Goal: Information Seeking & Learning: Learn about a topic

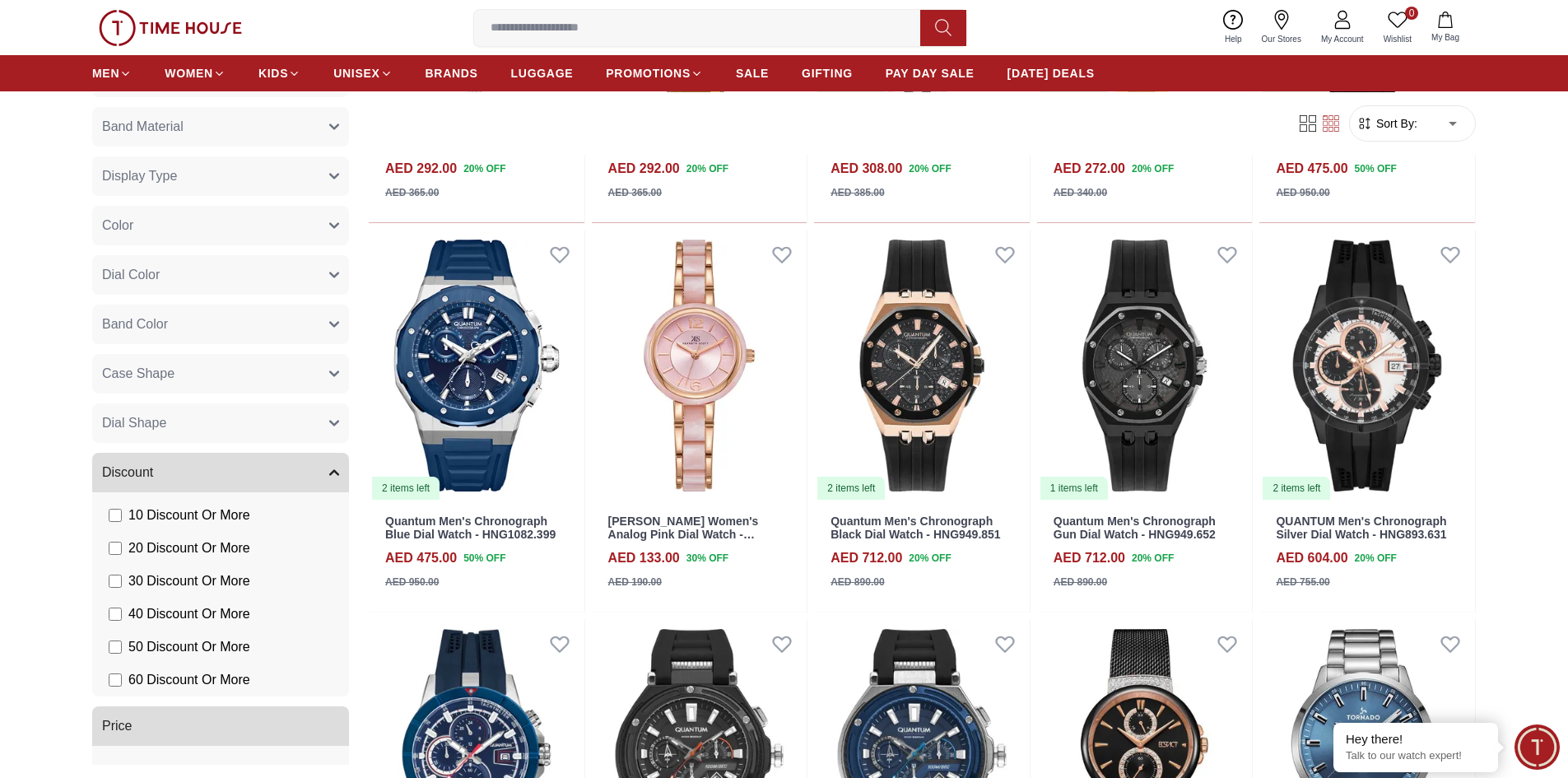
scroll to position [739, 0]
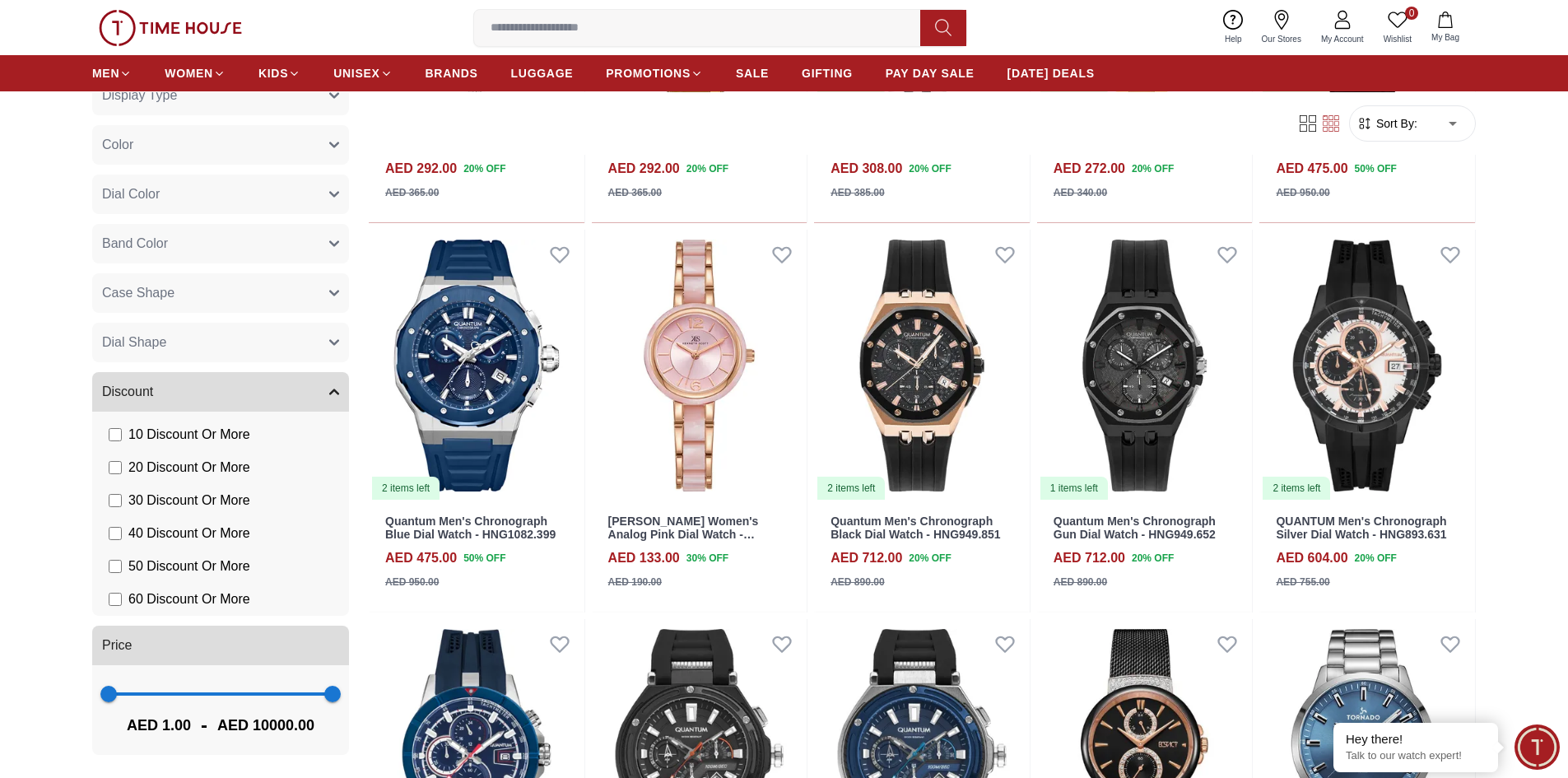
scroll to position [1206, 0]
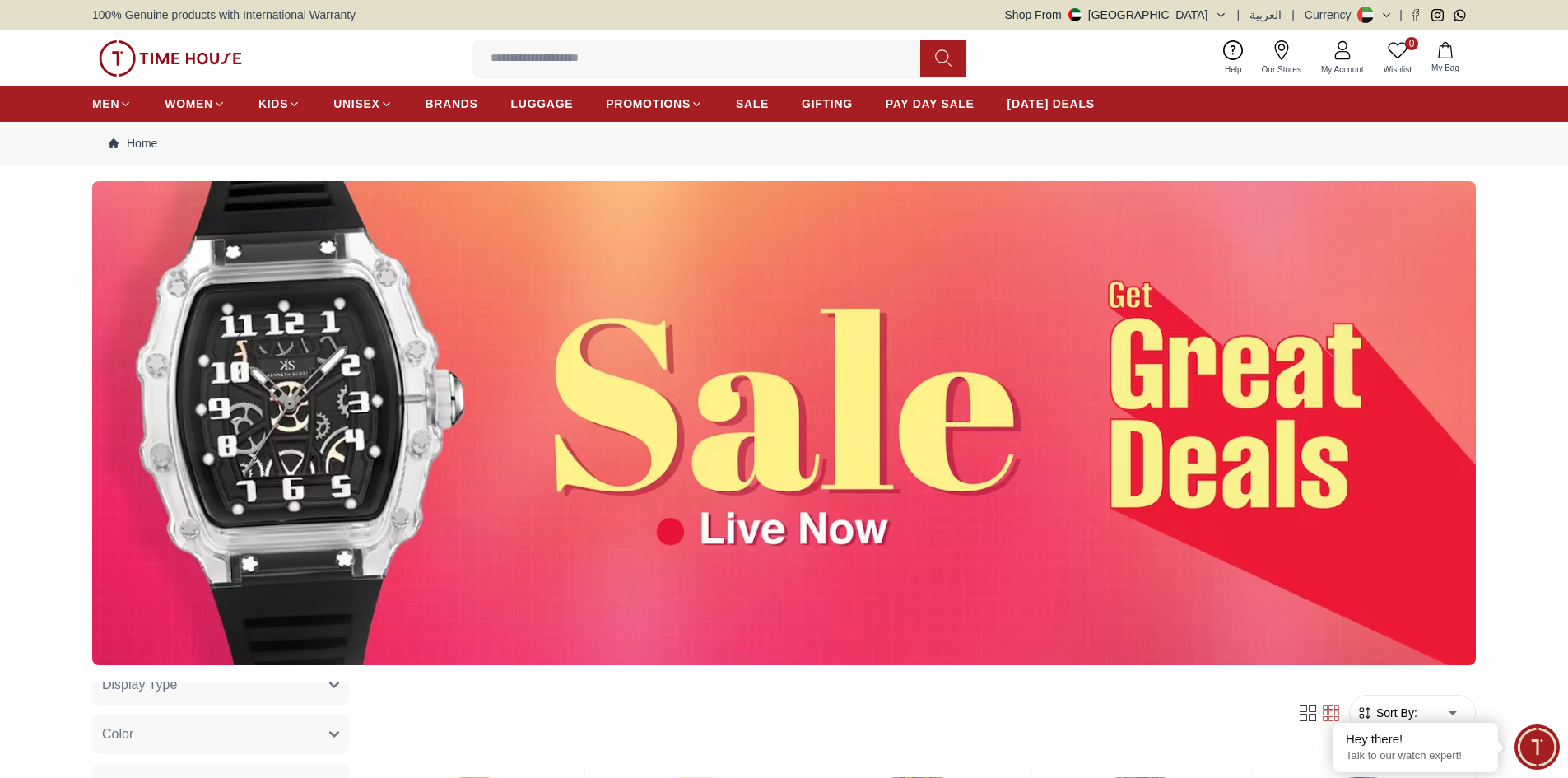
scroll to position [574, 0]
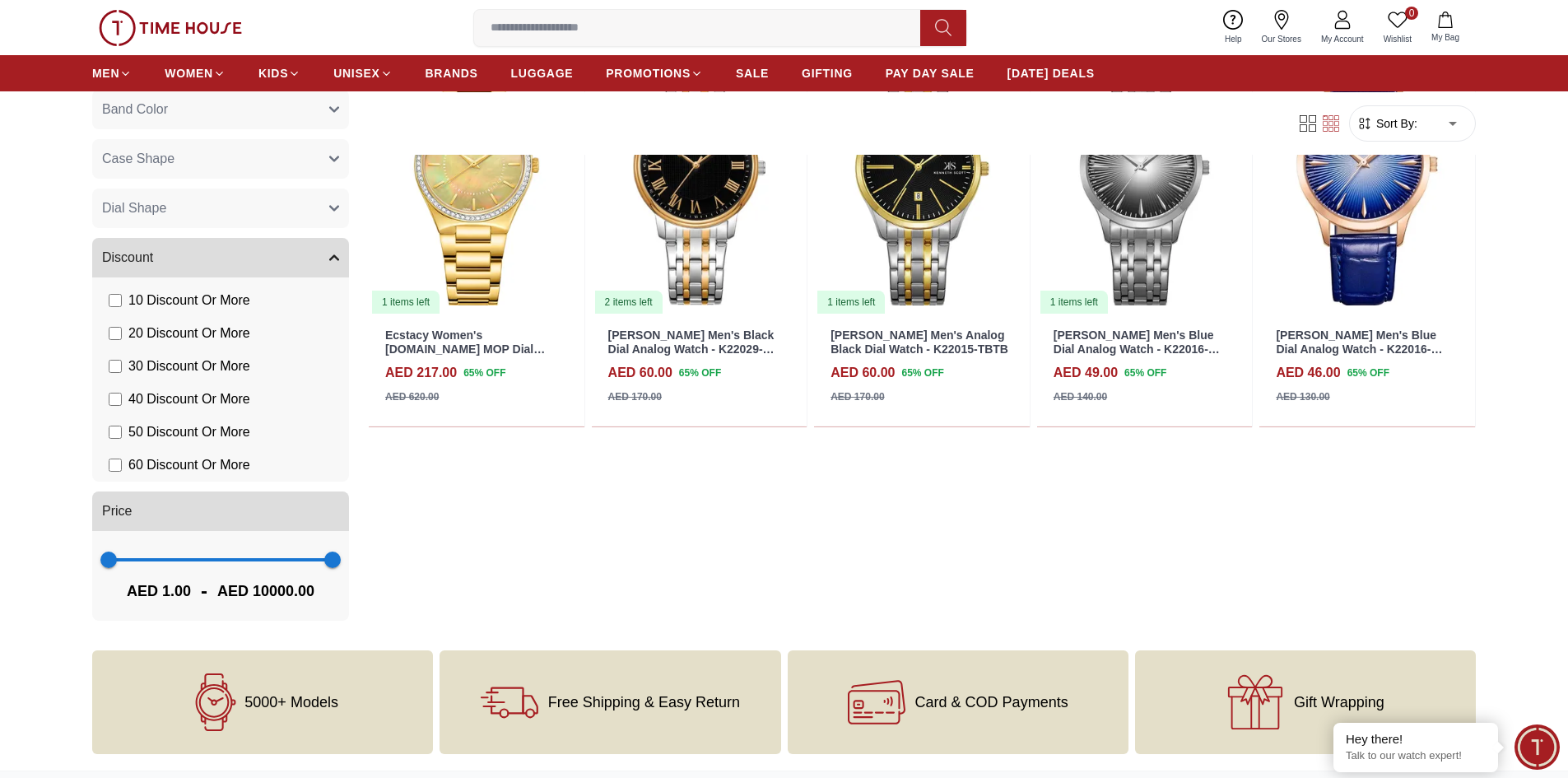
scroll to position [547, 0]
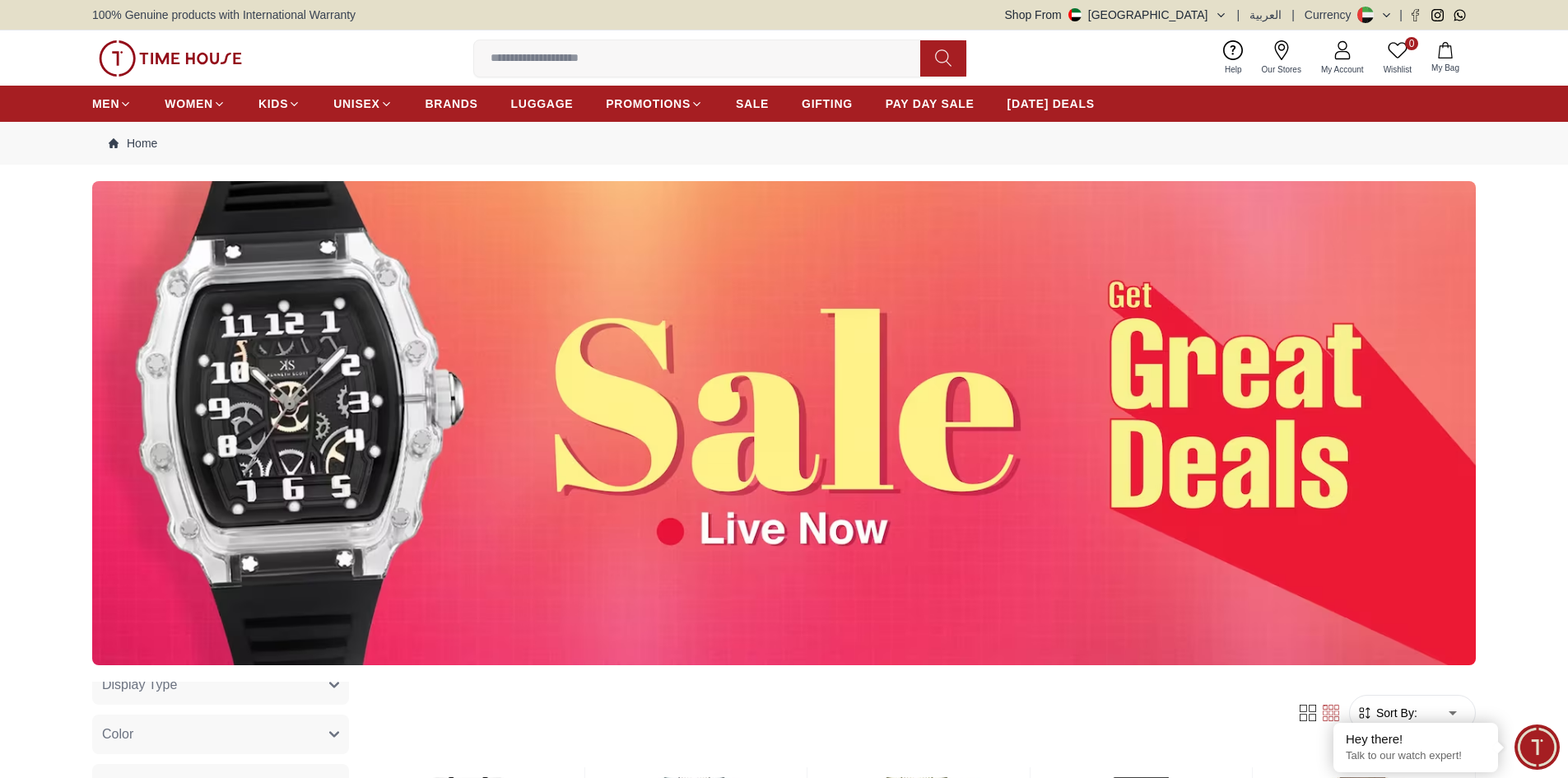
click at [707, 482] on img at bounding box center [783, 423] width 1383 height 484
click at [680, 531] on img at bounding box center [783, 423] width 1383 height 484
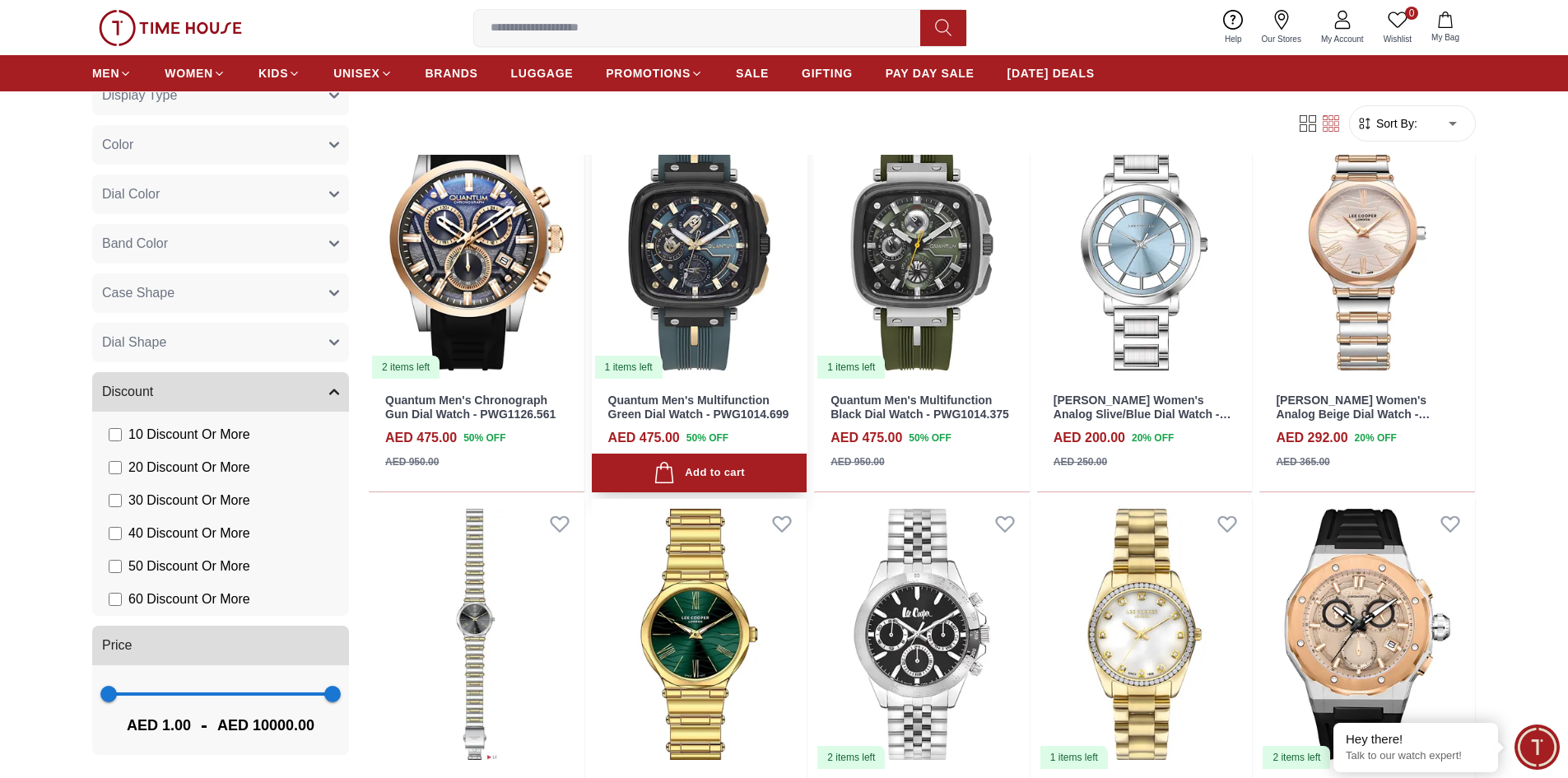
scroll to position [988, 0]
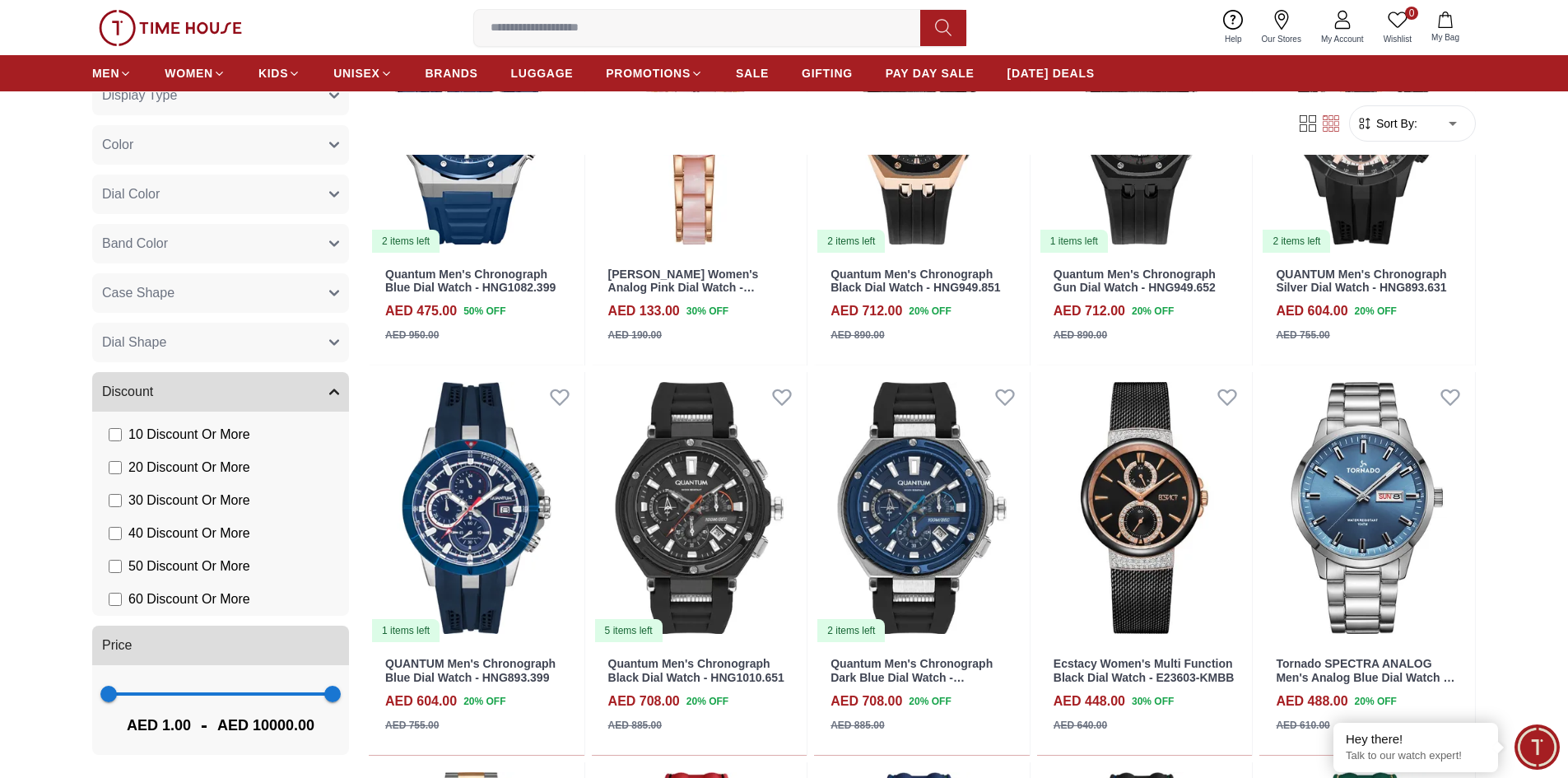
scroll to position [1810, 0]
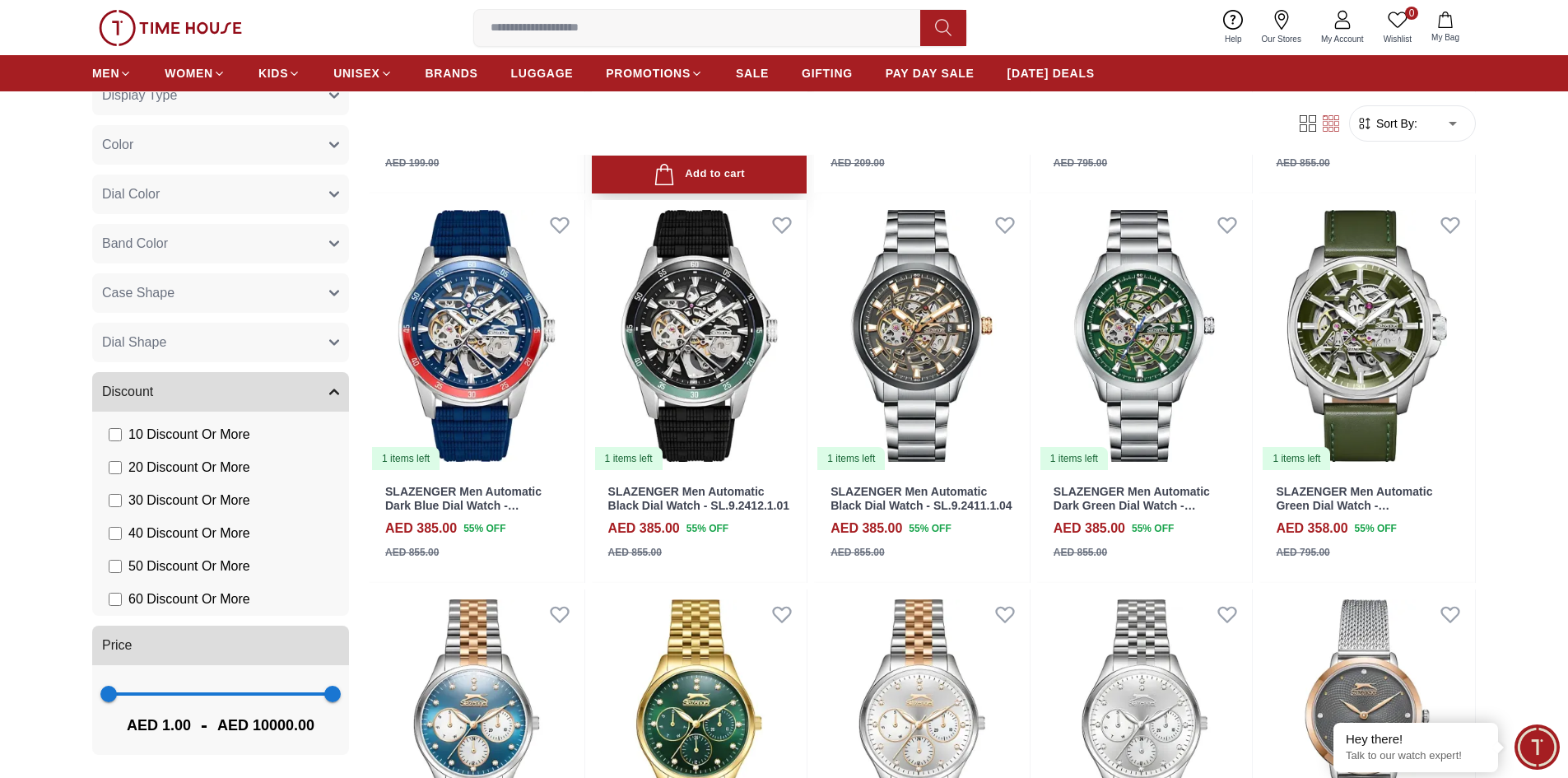
scroll to position [4279, 0]
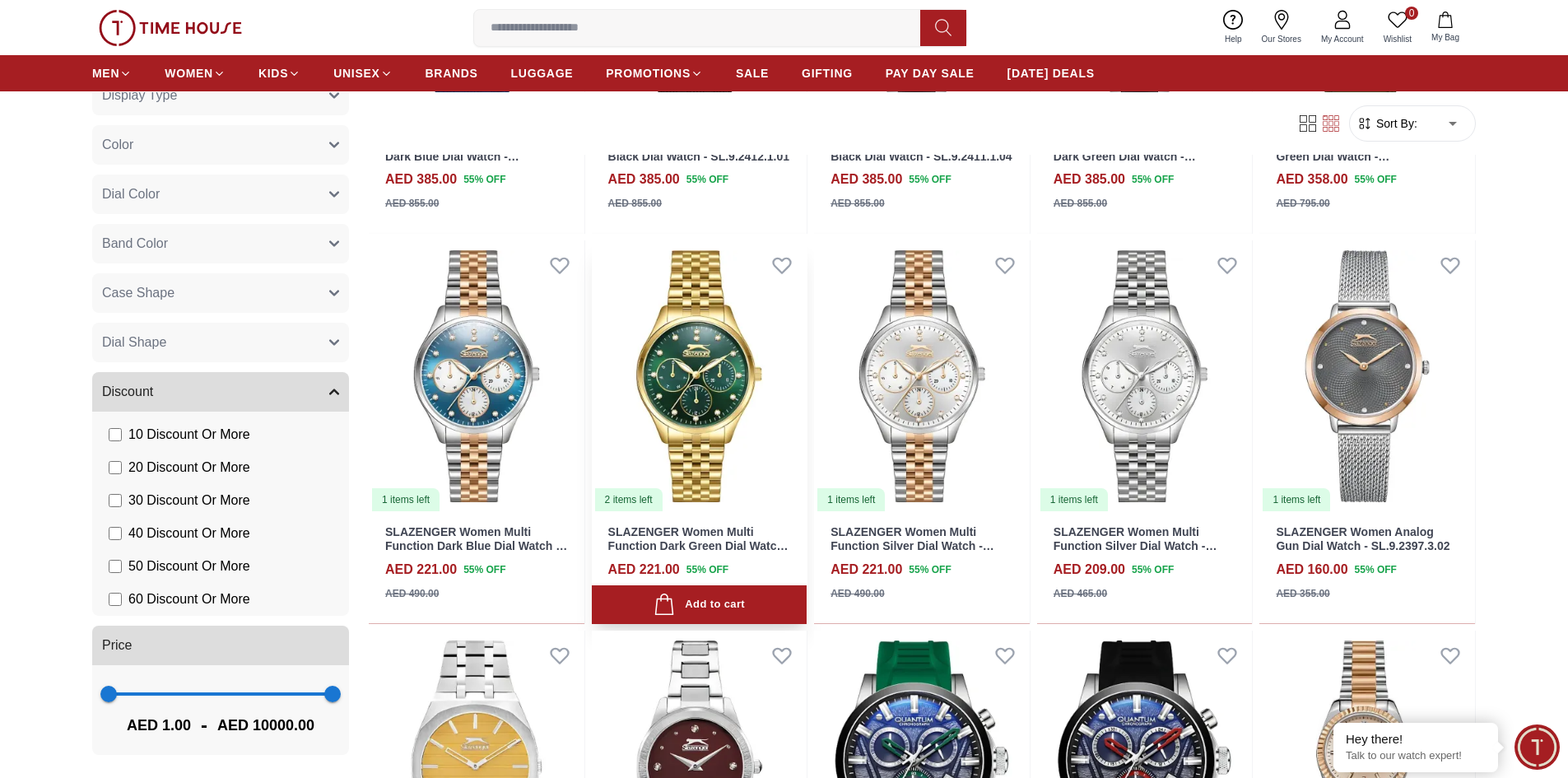
scroll to position [4279, 0]
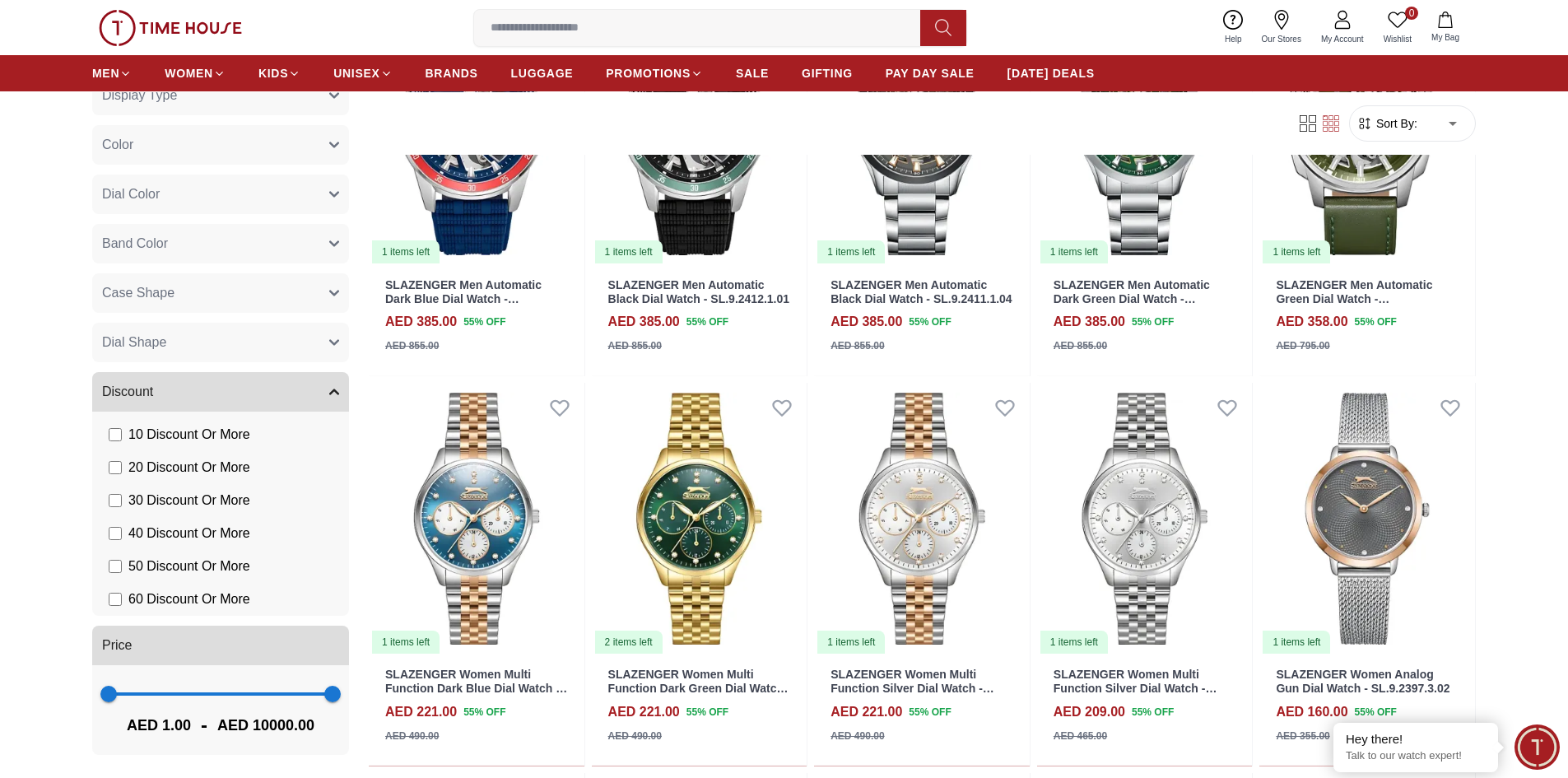
click at [644, 28] on input at bounding box center [703, 28] width 459 height 33
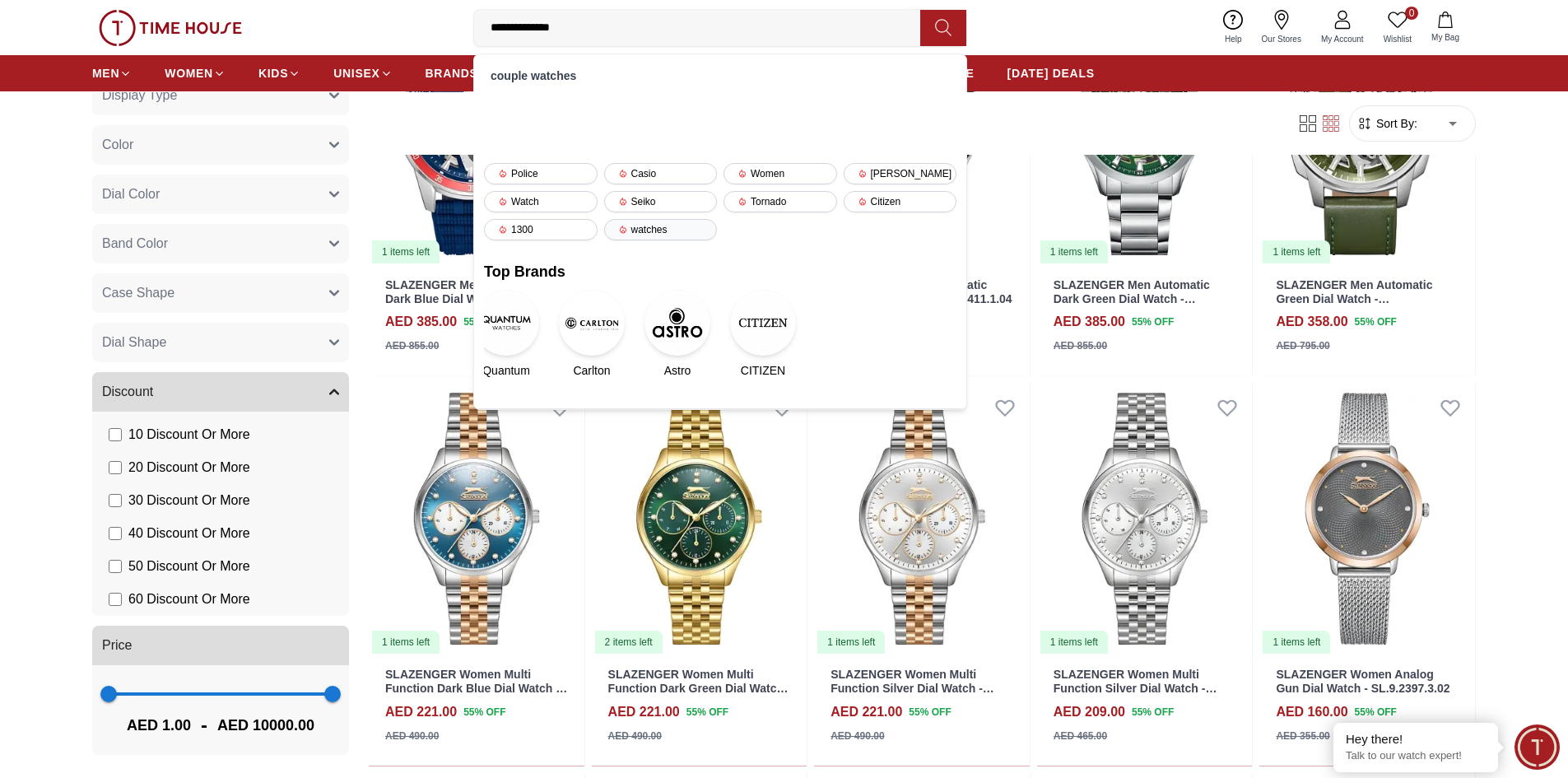
type input "**********"
click at [657, 226] on div "watches" at bounding box center [661, 230] width 114 height 22
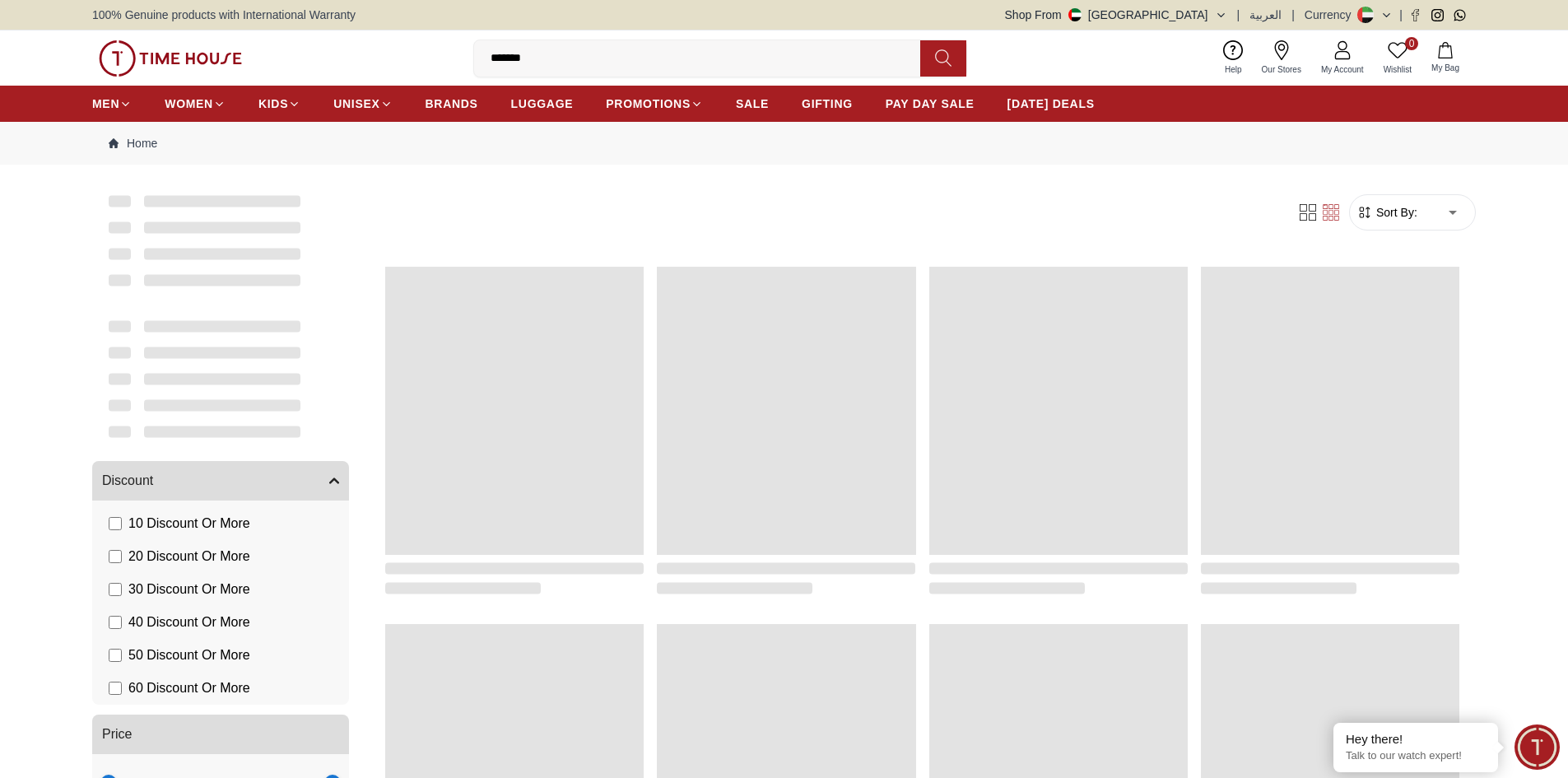
scroll to position [1282, 0]
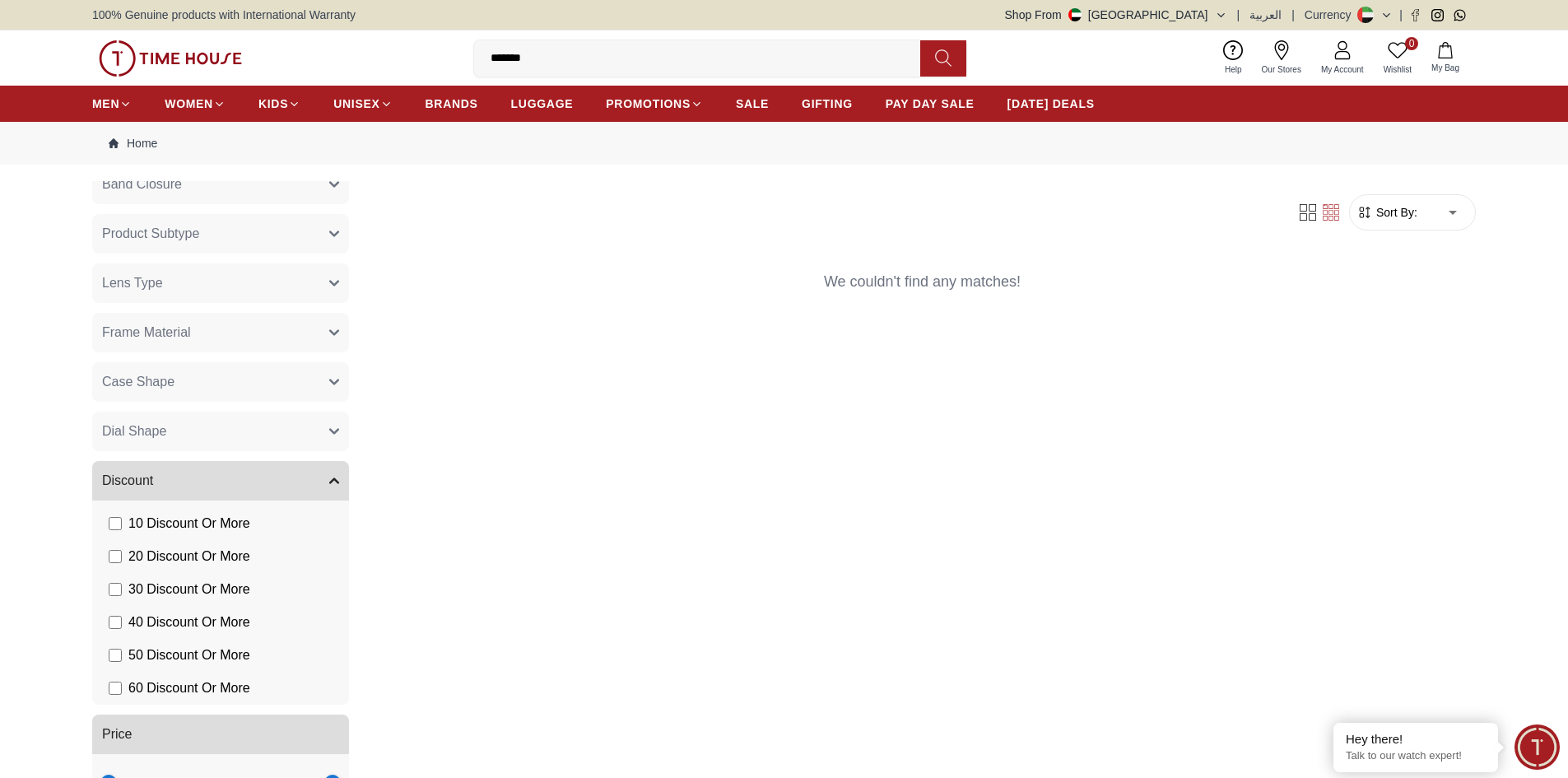
click at [321, 191] on button "Band Closure" at bounding box center [220, 184] width 257 height 39
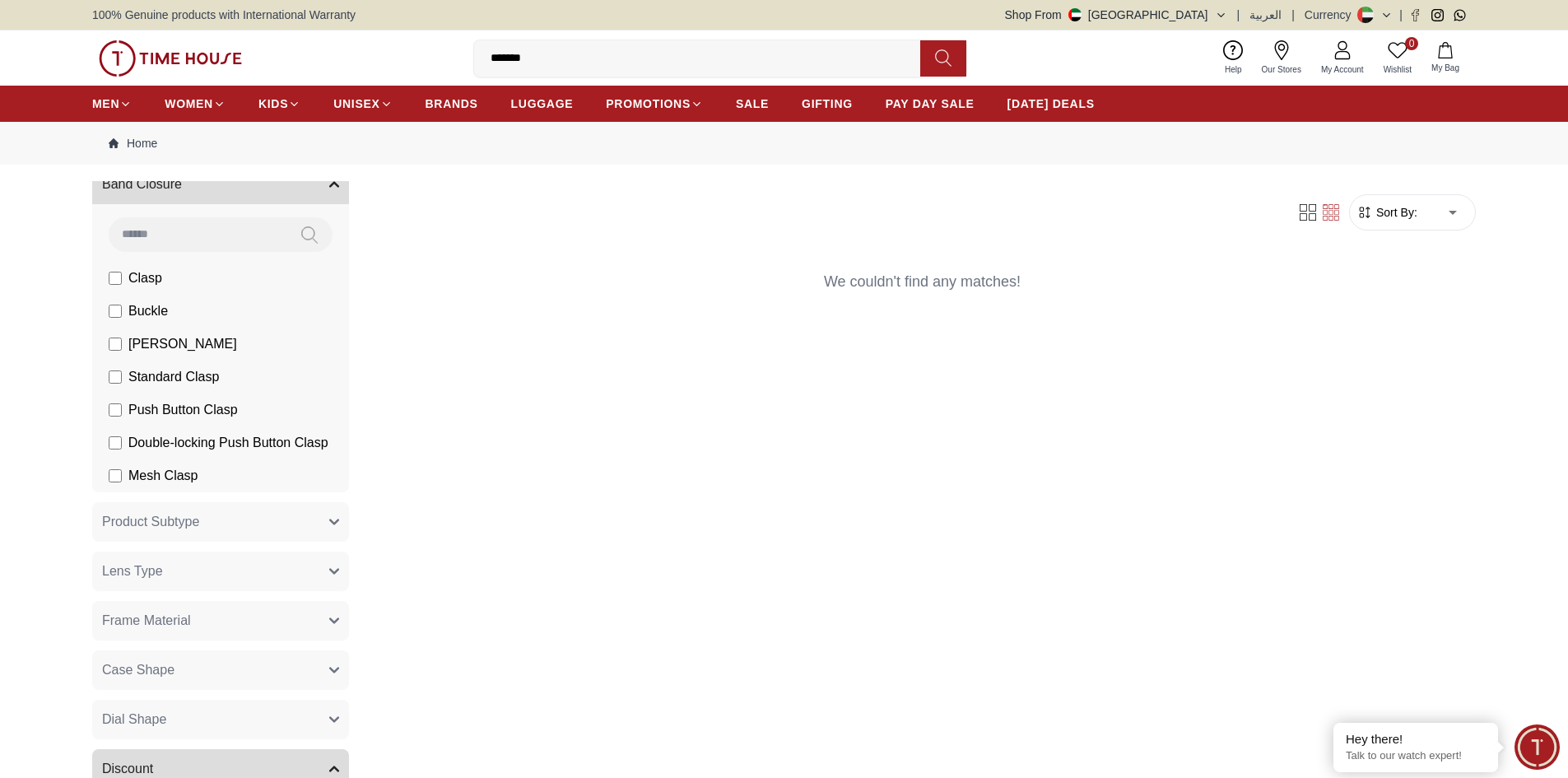
click at [558, 341] on div "Filter Sort By: ​ ****** ​ We couldn't find any matches!" at bounding box center [922, 517] width 1107 height 672
click at [957, 104] on span "PAY DAY SALE" at bounding box center [929, 104] width 89 height 17
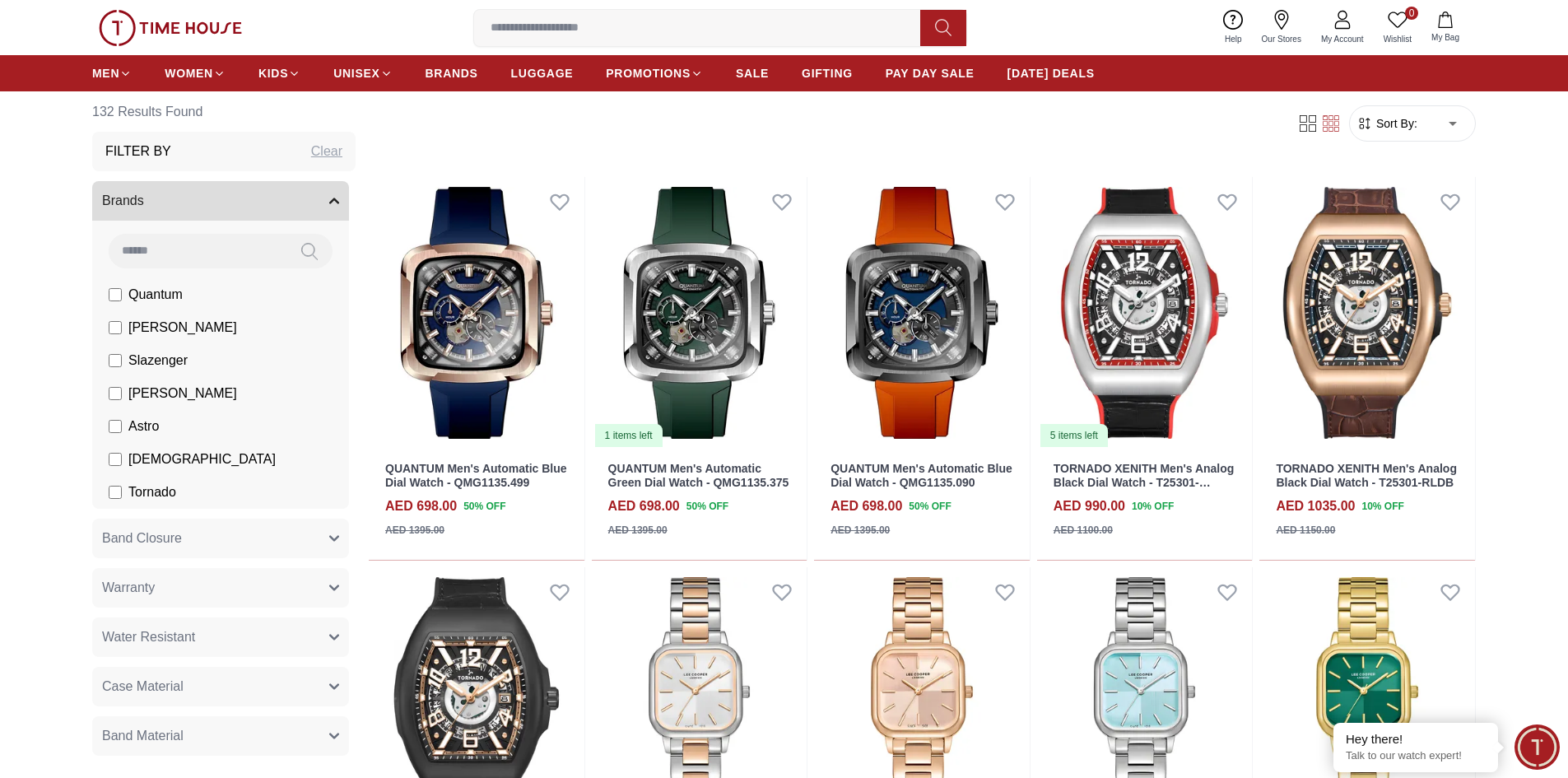
scroll to position [329, 0]
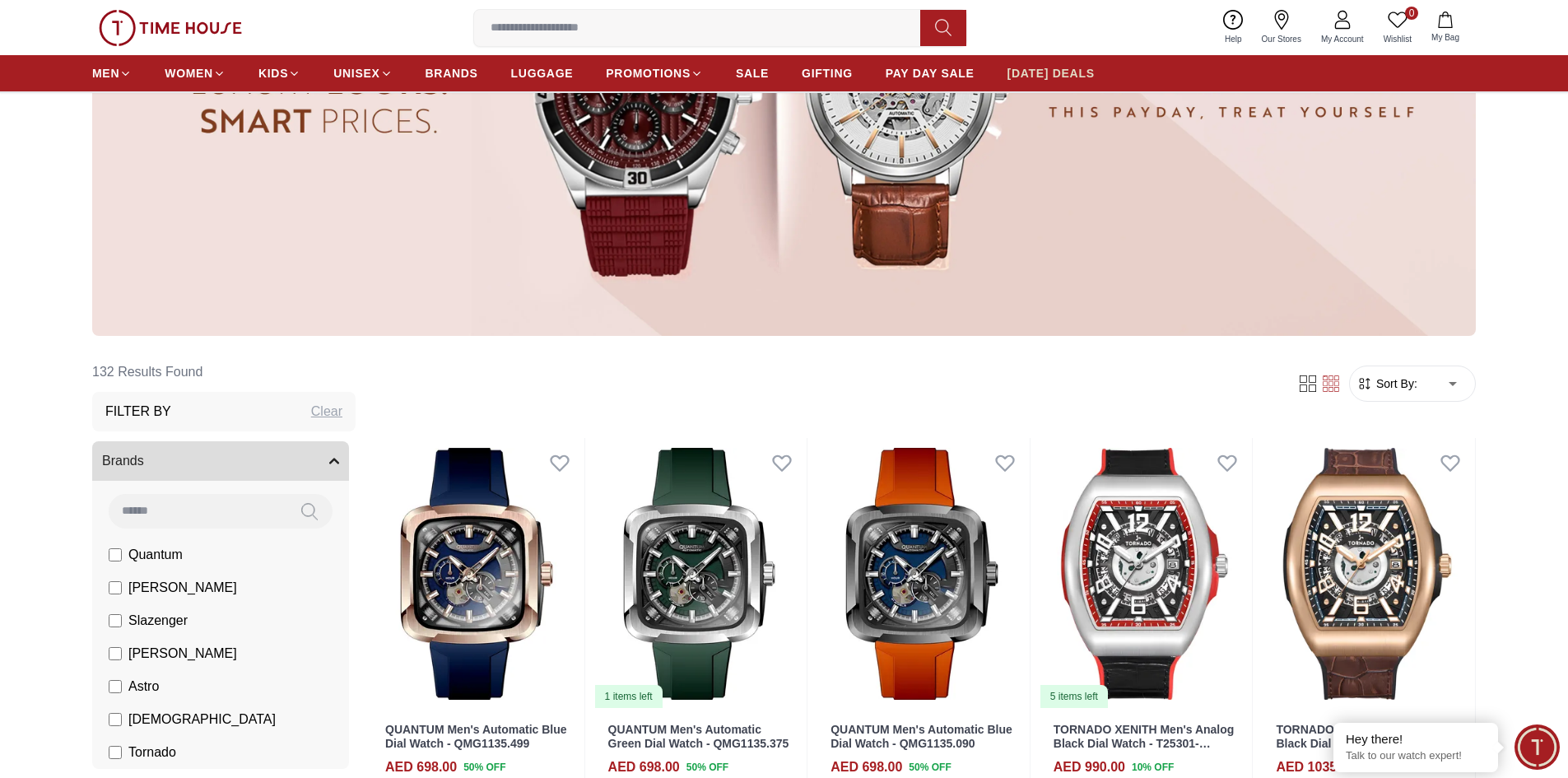
click at [1061, 68] on span "[DATE] DEALS" at bounding box center [1051, 74] width 87 height 17
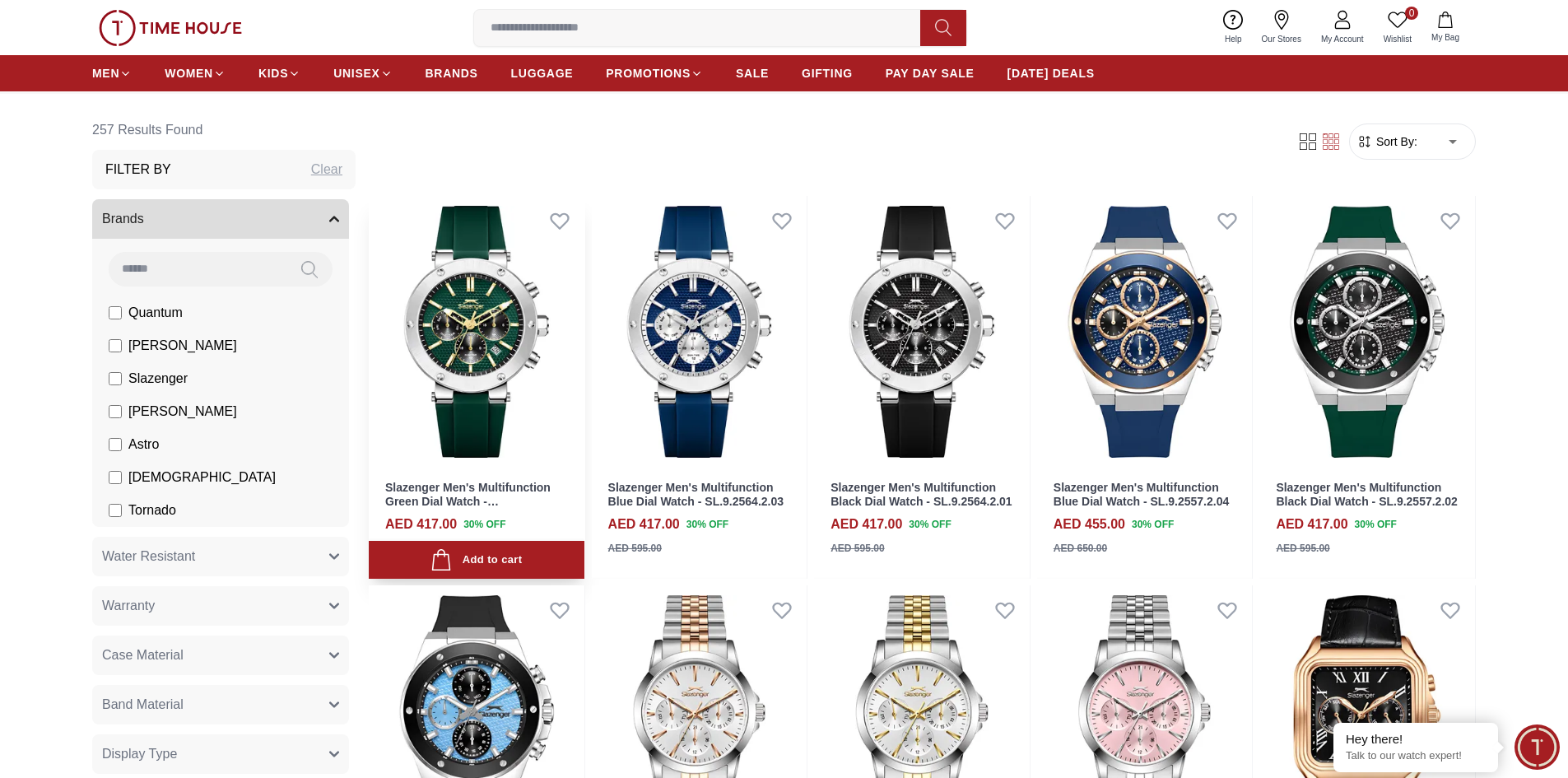
scroll to position [247, 0]
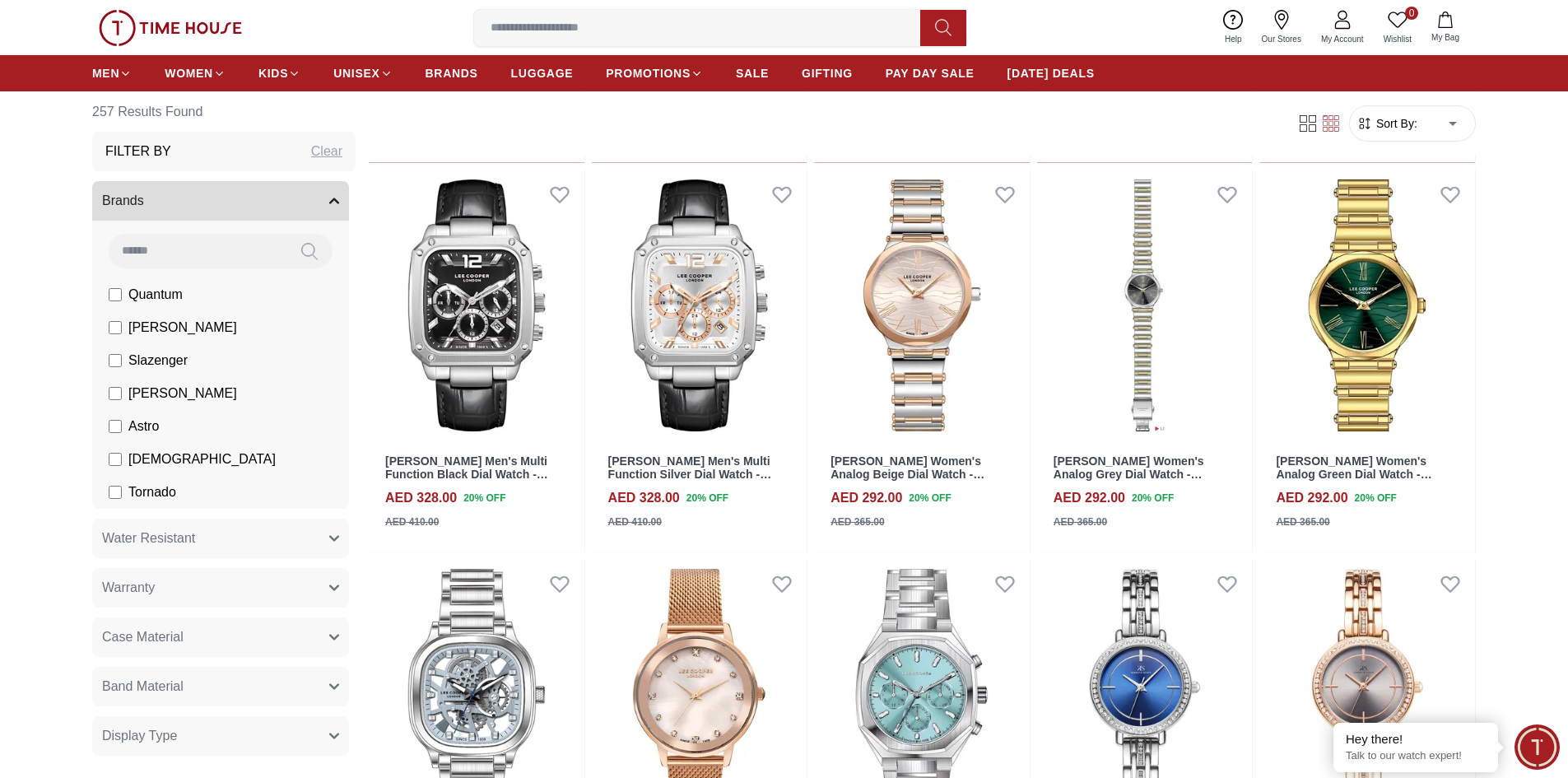
scroll to position [2633, 0]
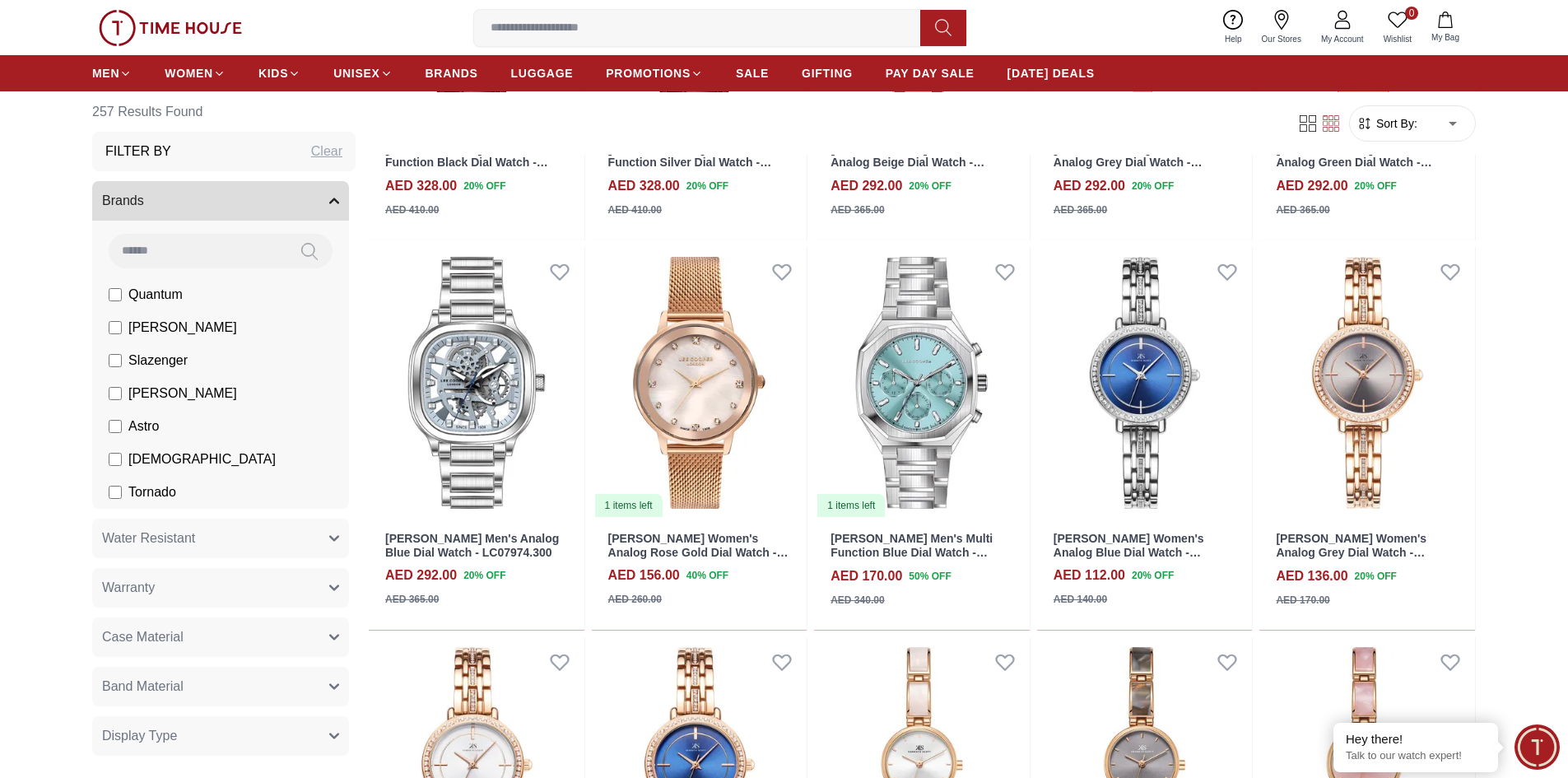
scroll to position [2880, 0]
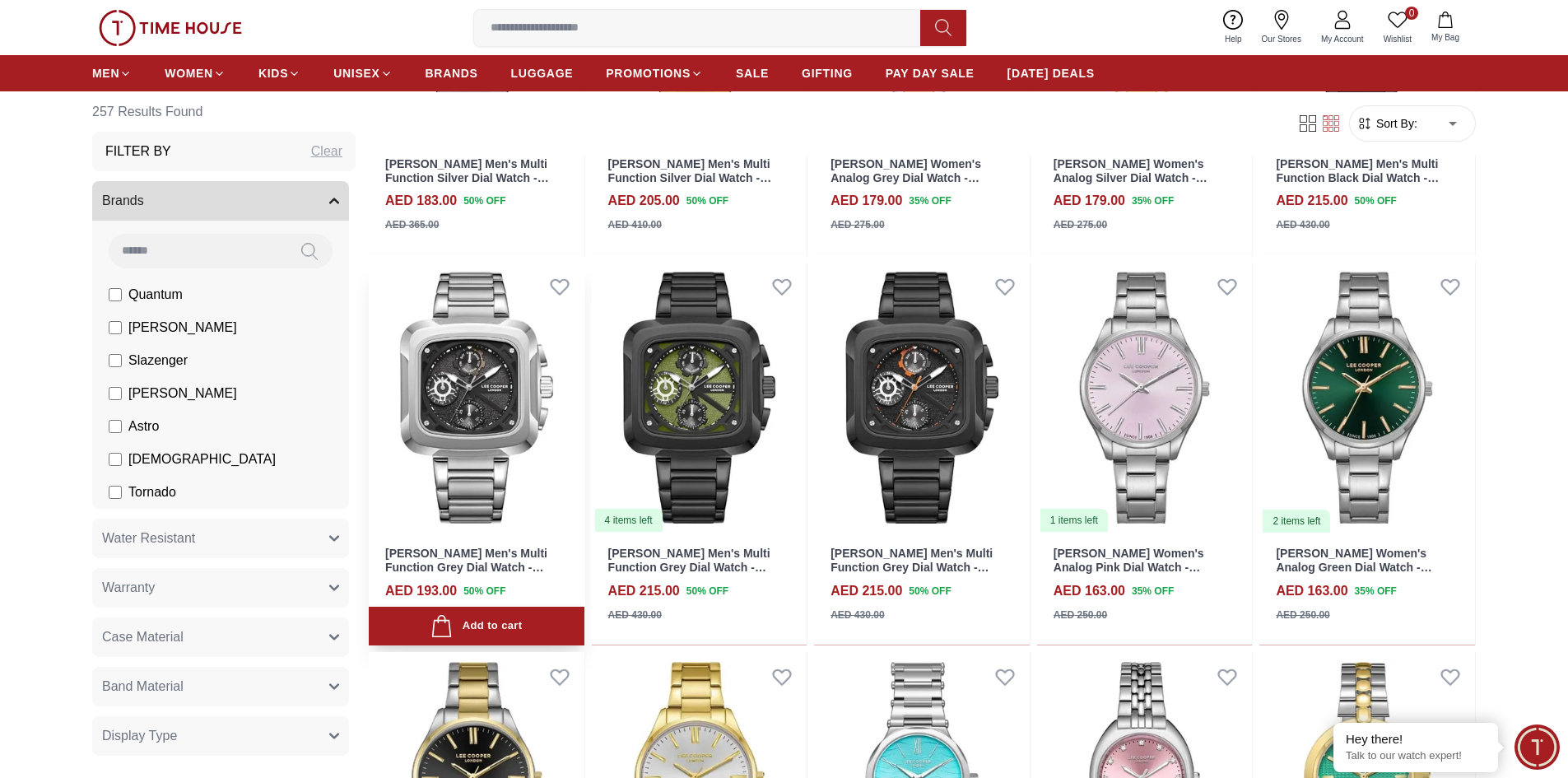
scroll to position [5513, 0]
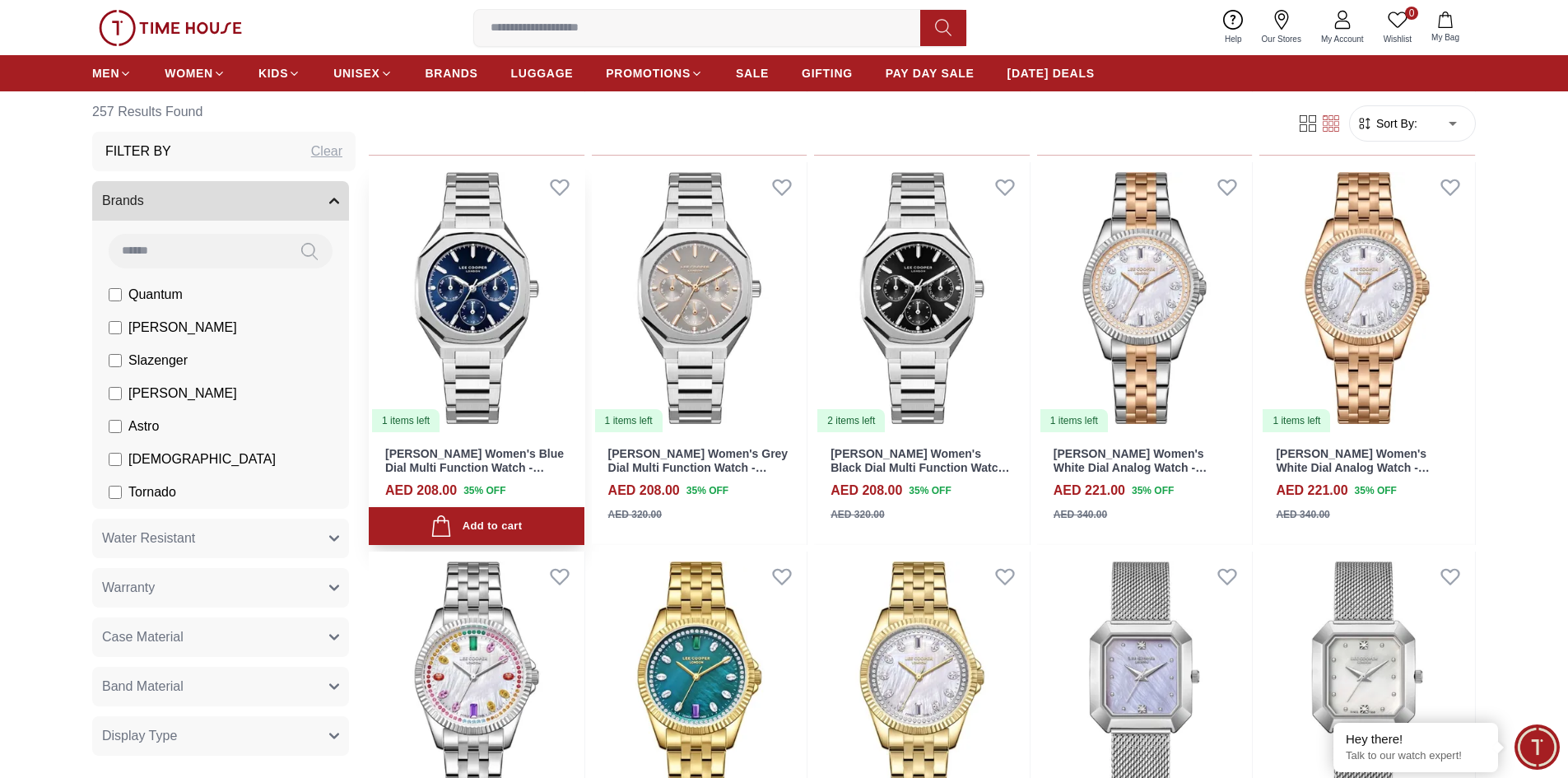
scroll to position [6665, 0]
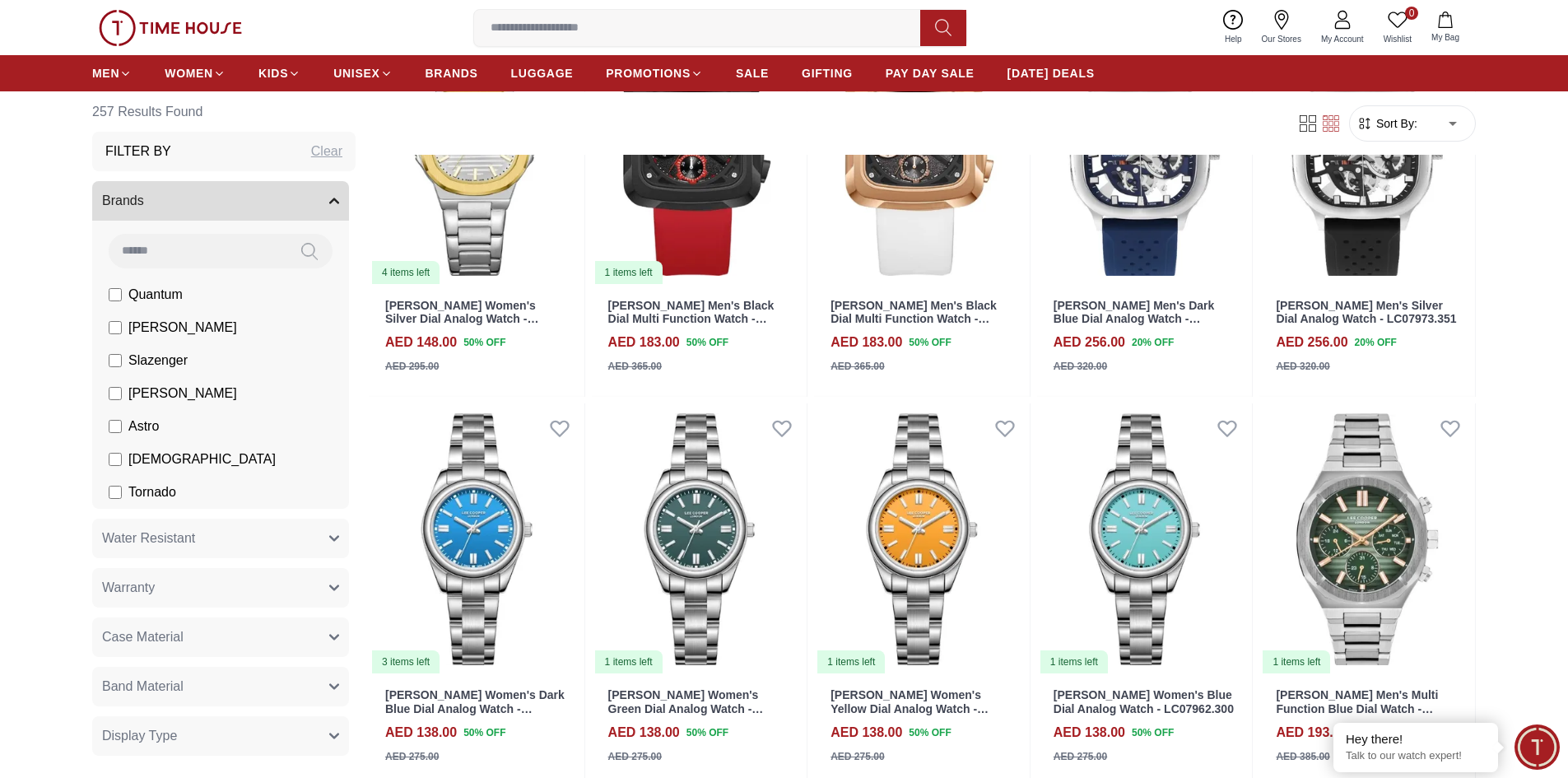
scroll to position [7899, 0]
